Goal: Communication & Community: Answer question/provide support

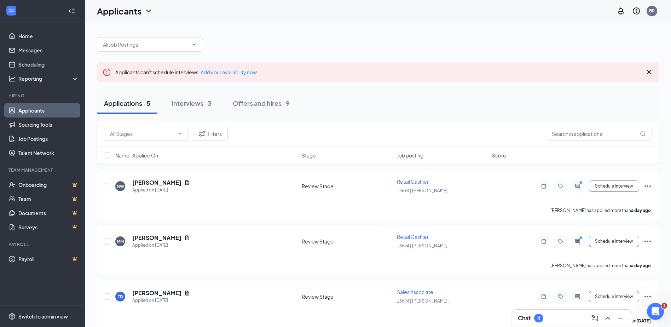
click at [563, 314] on div "Chat 4" at bounding box center [572, 318] width 108 height 11
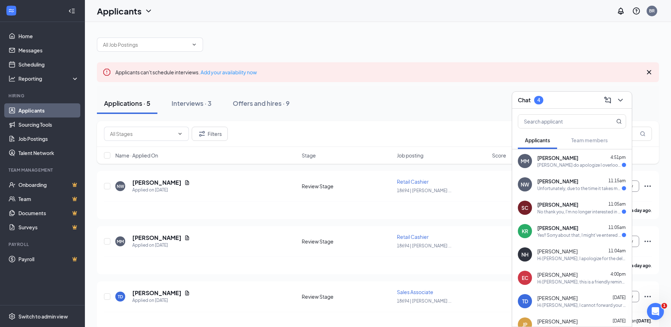
click at [554, 236] on div "Yes!! Sorry about that, I might've entered the number on the post-it note wrong…" at bounding box center [580, 235] width 85 height 6
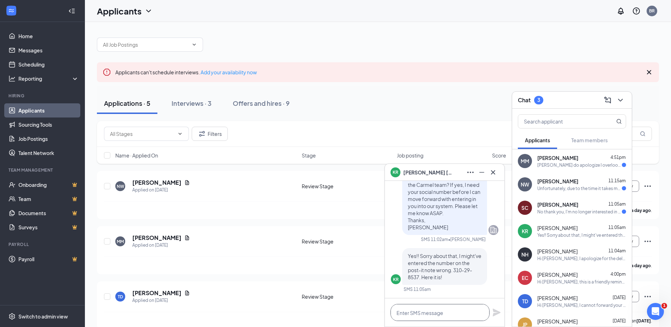
click at [452, 315] on textarea at bounding box center [440, 312] width 99 height 17
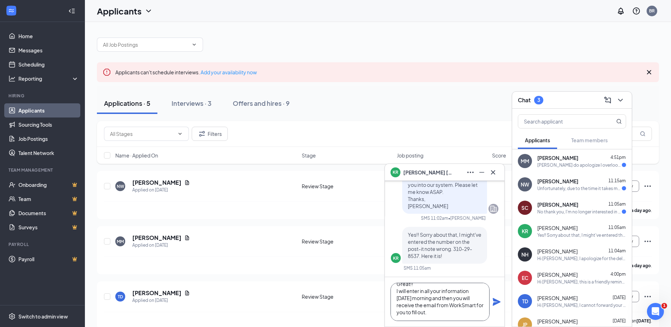
scroll to position [8, 0]
type textarea "Great!! I will enter in all your information [DATE] morning and then you will r…"
click at [493, 303] on icon "Plane" at bounding box center [497, 302] width 8 height 8
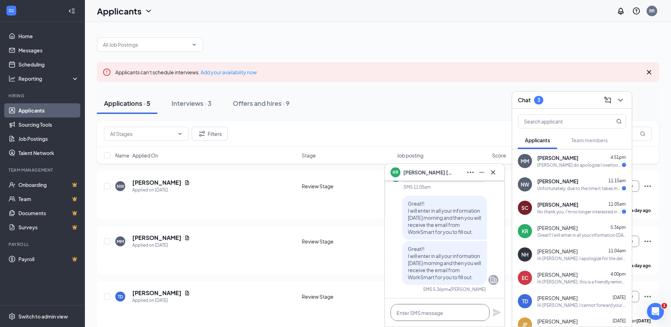
click at [456, 310] on textarea at bounding box center [440, 312] width 99 height 17
type textarea "Have a good evening!"
click at [495, 312] on icon "Plane" at bounding box center [497, 313] width 8 height 8
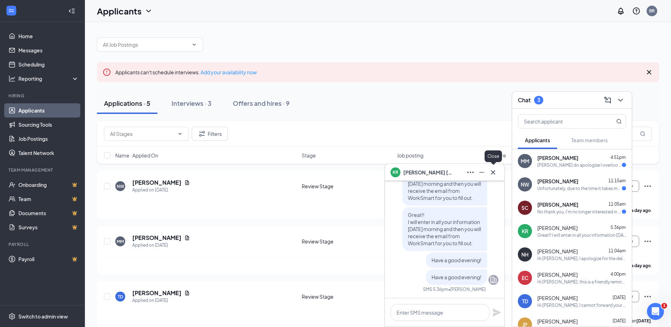
click at [495, 173] on icon "Cross" at bounding box center [493, 172] width 8 height 8
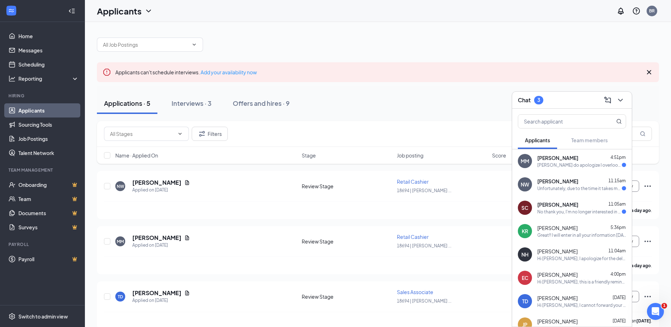
click at [565, 210] on div "No thank you, I'm no longer interested in this position." at bounding box center [580, 212] width 85 height 6
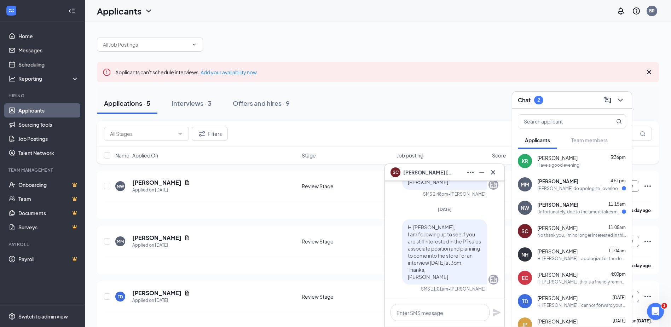
scroll to position [0, 0]
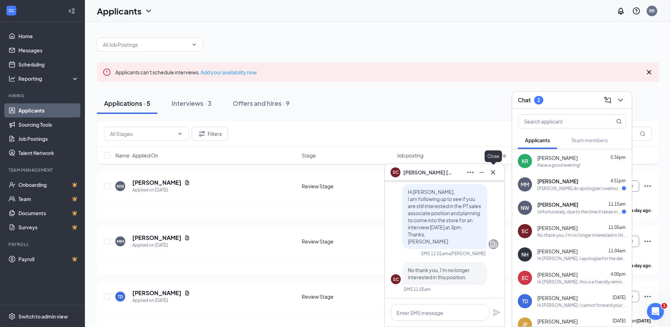
click at [493, 173] on icon "Cross" at bounding box center [493, 172] width 8 height 8
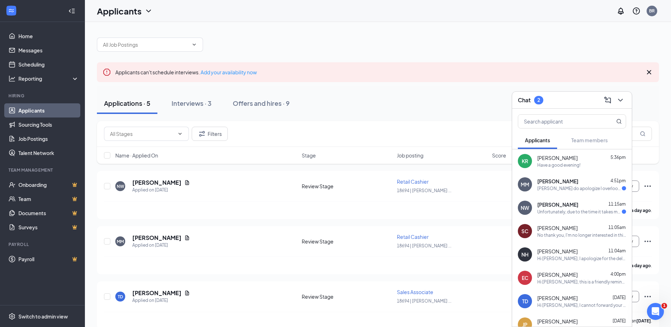
click at [558, 238] on div "SC [PERSON_NAME] 11:05am No thank you, I'm no longer interested in this positio…" at bounding box center [572, 230] width 120 height 23
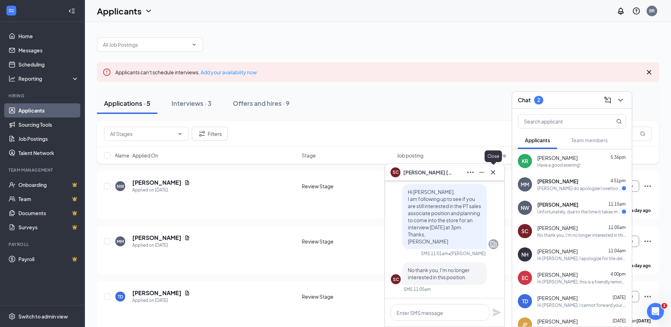
drag, startPoint x: 493, startPoint y: 173, endPoint x: 492, endPoint y: 178, distance: 4.4
click at [493, 174] on icon "Cross" at bounding box center [493, 172] width 8 height 8
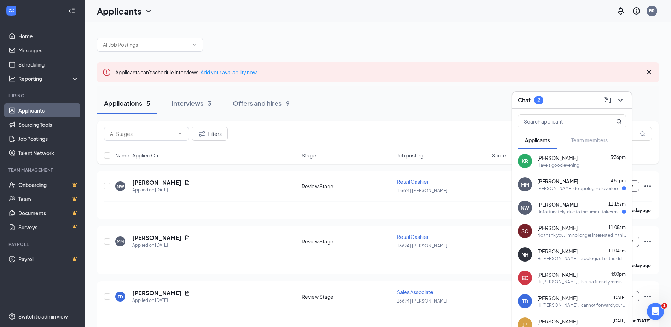
click at [538, 233] on div "No thank you, I'm no longer interested in this position." at bounding box center [582, 235] width 89 height 6
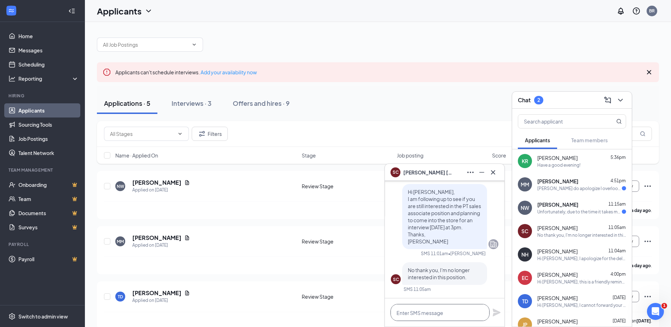
click at [443, 312] on textarea at bounding box center [440, 312] width 99 height 17
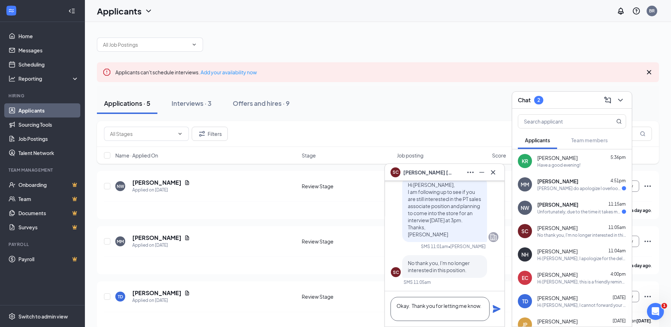
type textarea "Okay. Thank you for letting me know."
click at [496, 311] on icon "Plane" at bounding box center [497, 309] width 8 height 8
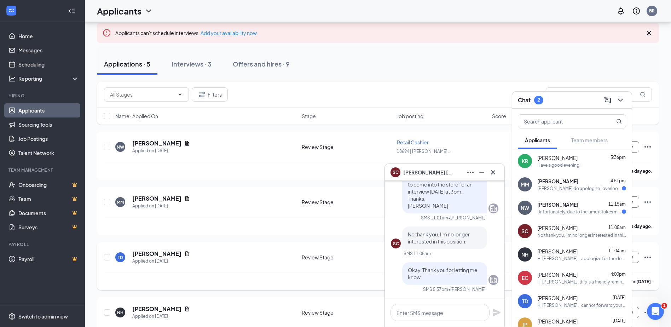
scroll to position [121, 0]
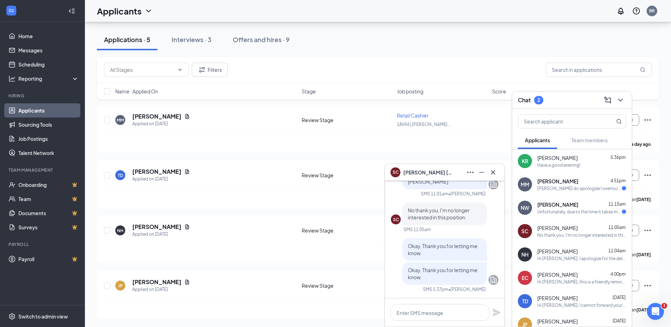
click at [553, 210] on div "Unfortunately, due to the time it takes me to get home from school, I won't be …" at bounding box center [580, 212] width 85 height 6
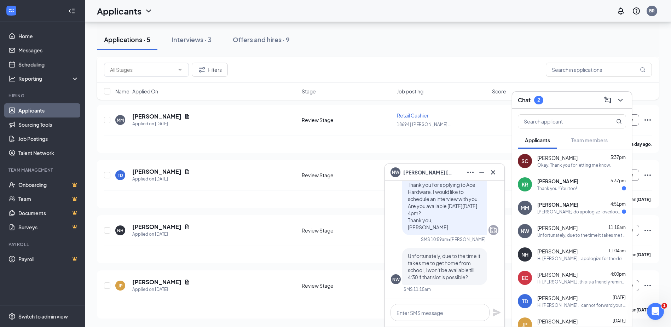
click at [575, 213] on div "[PERSON_NAME] do apologize I overlooked the location I thought that the store w…" at bounding box center [580, 212] width 85 height 6
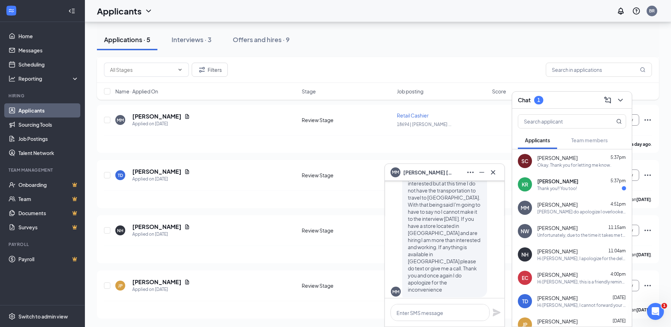
scroll to position [0, 0]
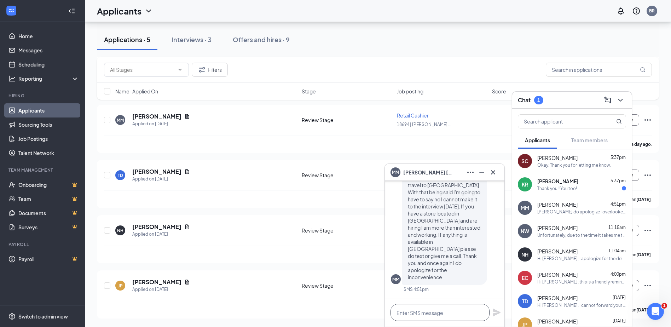
click at [422, 320] on textarea at bounding box center [440, 312] width 99 height 17
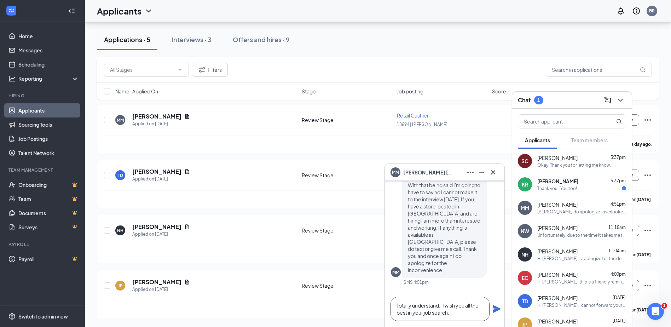
type textarea "Totally understand. I wish you all the best in your job search."
drag, startPoint x: 497, startPoint y: 308, endPoint x: 488, endPoint y: 322, distance: 16.5
click at [496, 308] on icon "Plane" at bounding box center [497, 309] width 8 height 8
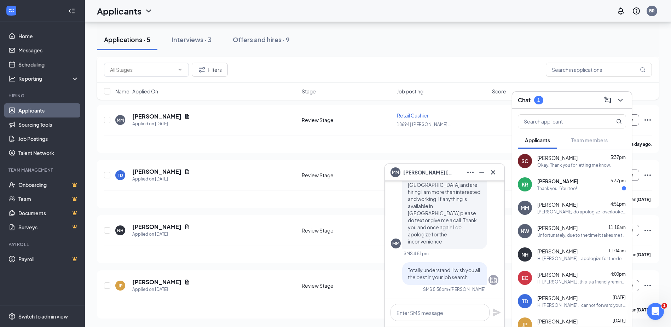
click at [560, 177] on div "KR [PERSON_NAME] 5:37pm Thank you!! You too!" at bounding box center [572, 184] width 120 height 23
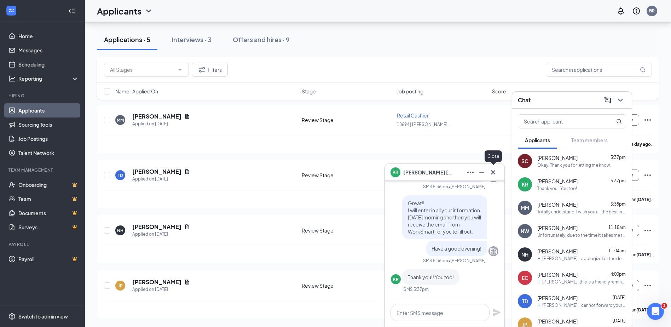
click at [495, 174] on icon "Cross" at bounding box center [493, 172] width 4 height 4
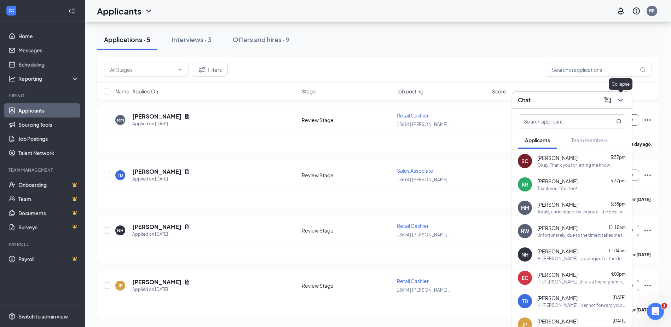
click at [619, 101] on icon "ChevronDown" at bounding box center [621, 100] width 8 height 8
